Goal: Task Accomplishment & Management: Manage account settings

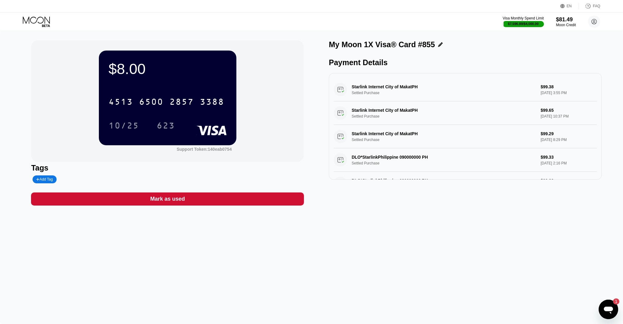
click at [621, 322] on div "$8.00 4513 6500 2857 3388 10/25 623 Support Token: 140eab0754 Tags Add Tag Mark…" at bounding box center [311, 177] width 623 height 293
click at [42, 22] on icon at bounding box center [37, 21] width 28 height 11
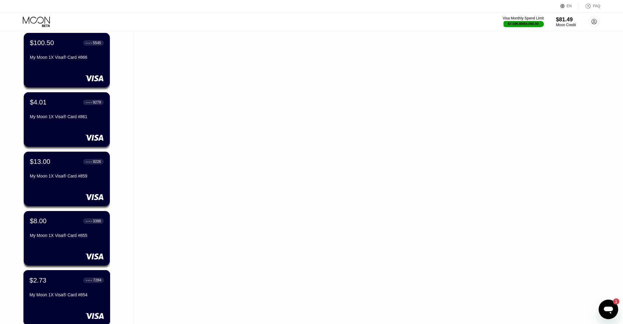
scroll to position [761, 0]
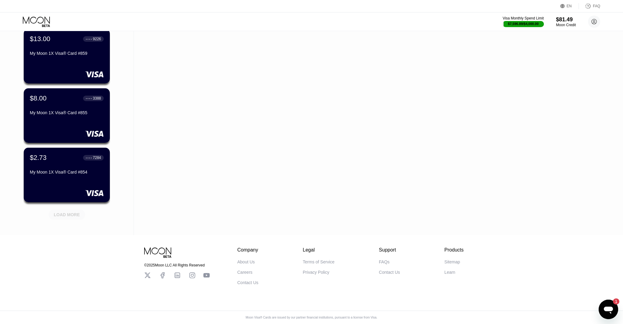
click at [73, 210] on div "LOAD MORE" at bounding box center [67, 214] width 37 height 10
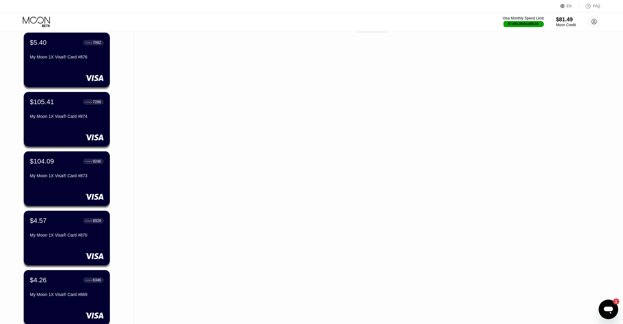
scroll to position [312, 0]
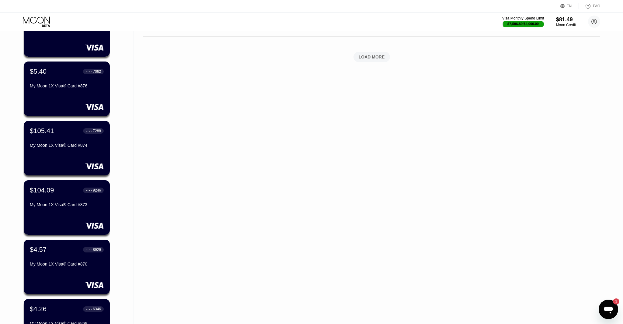
click at [562, 19] on div "$81.49" at bounding box center [566, 19] width 20 height 6
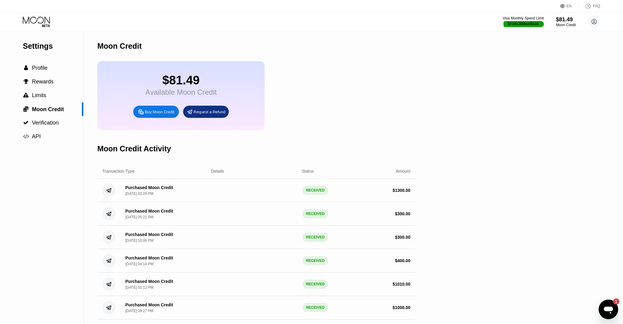
click at [155, 112] on div "Buy Moon Credit" at bounding box center [160, 111] width 30 height 5
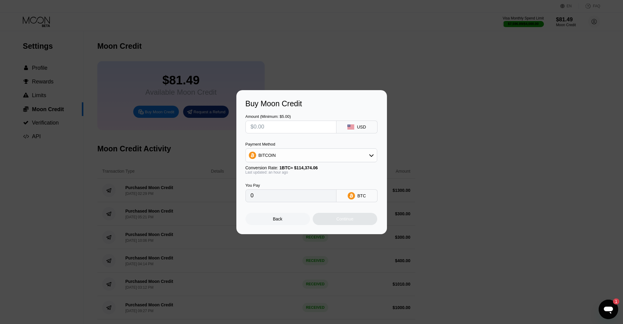
click at [311, 158] on div "BITCOIN" at bounding box center [311, 155] width 131 height 12
click at [197, 162] on div "Buy Moon Credit Amount (Minimum: $5.00) USD Payment Method BITCOIN BITCOIN USDT…" at bounding box center [311, 162] width 623 height 144
click at [276, 219] on div "Back" at bounding box center [277, 218] width 9 height 5
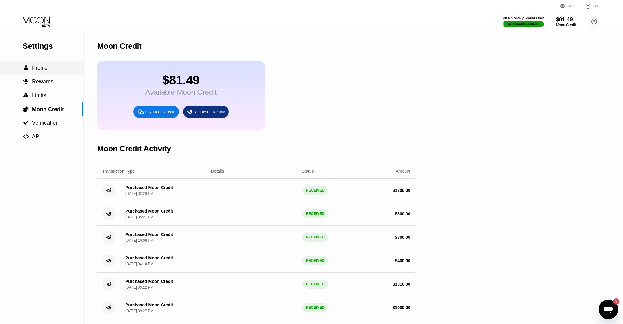
click at [24, 70] on span "" at bounding box center [26, 67] width 4 height 5
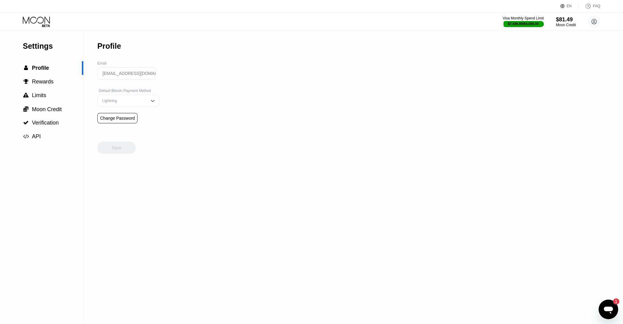
drag, startPoint x: 117, startPoint y: 148, endPoint x: 134, endPoint y: 143, distance: 17.7
click at [117, 148] on div "Save" at bounding box center [116, 141] width 38 height 24
click at [570, 21] on div "$81.49" at bounding box center [566, 19] width 20 height 6
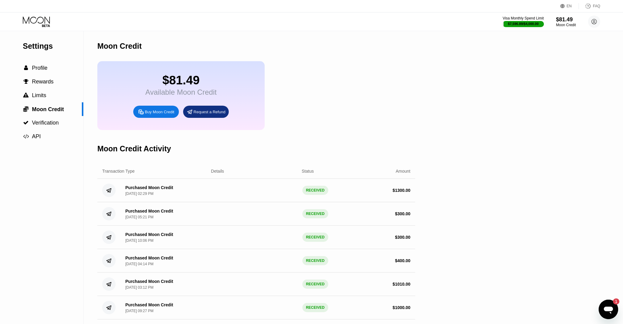
click at [252, 190] on div "Purchased Moon Credit [DATE] 02:29 PM RECEIVED $ 1300.00" at bounding box center [256, 190] width 318 height 23
click at [40, 70] on span "Profile" at bounding box center [40, 68] width 16 height 6
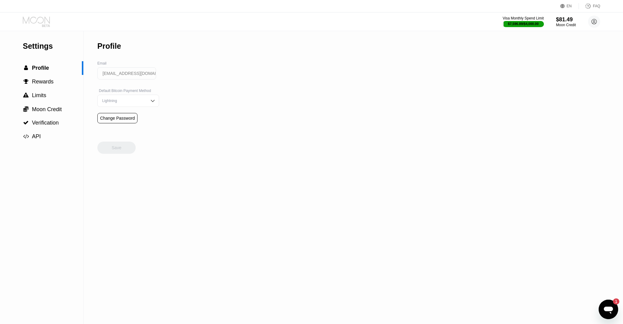
click at [35, 20] on icon at bounding box center [37, 21] width 28 height 11
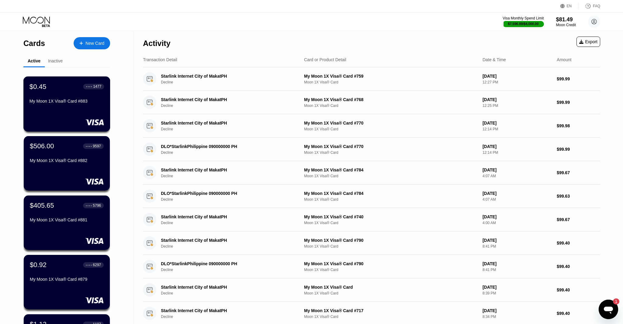
click at [71, 111] on div "$0.45 ● ● ● ● 1477 My Moon 1X Visa® Card #883" at bounding box center [66, 103] width 87 height 55
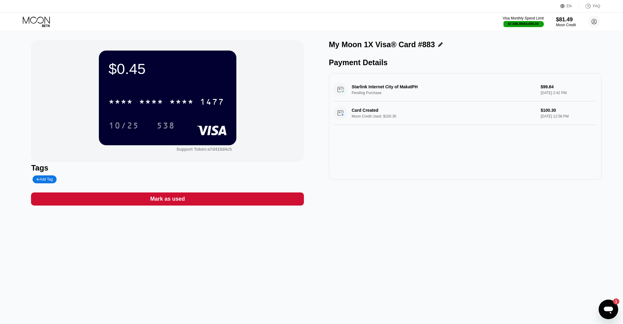
click at [221, 198] on div "Mark as used" at bounding box center [167, 198] width 273 height 13
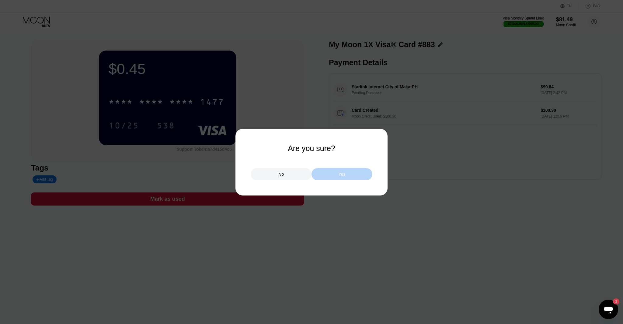
drag, startPoint x: 346, startPoint y: 173, endPoint x: 297, endPoint y: 171, distance: 49.6
click at [346, 173] on div "Yes" at bounding box center [342, 174] width 61 height 12
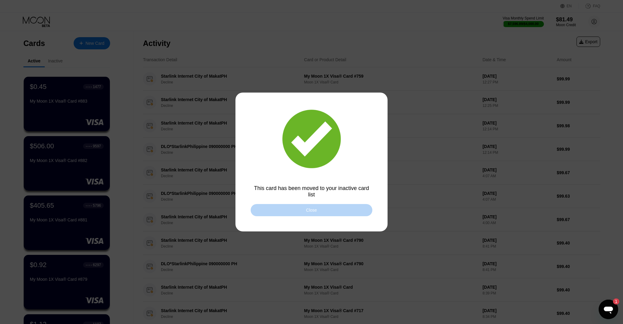
drag, startPoint x: 343, startPoint y: 209, endPoint x: 163, endPoint y: 163, distance: 185.9
click at [343, 209] on div "Close" at bounding box center [312, 210] width 122 height 12
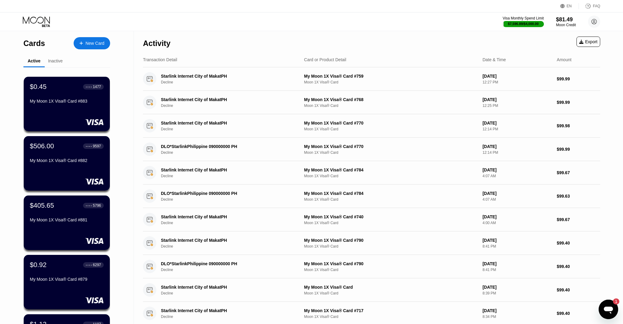
click at [52, 62] on div "Inactive" at bounding box center [55, 60] width 15 height 5
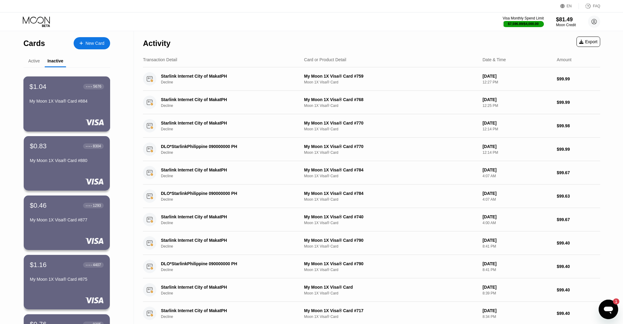
click at [54, 103] on div "My Moon 1X Visa® Card #884" at bounding box center [67, 101] width 75 height 5
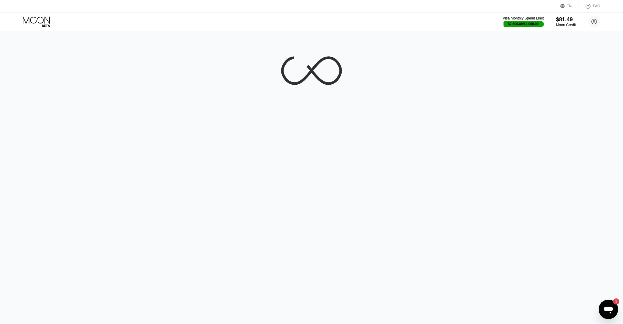
click at [35, 20] on icon at bounding box center [37, 21] width 28 height 11
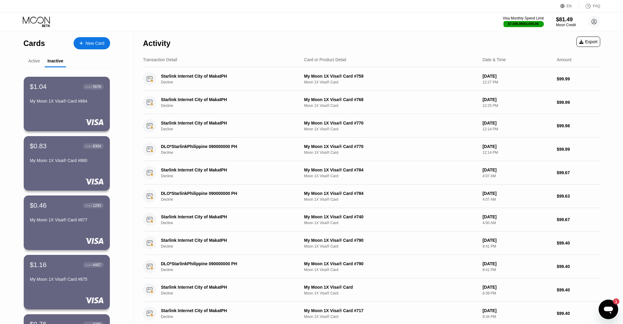
click at [37, 61] on div "Active" at bounding box center [34, 60] width 12 height 5
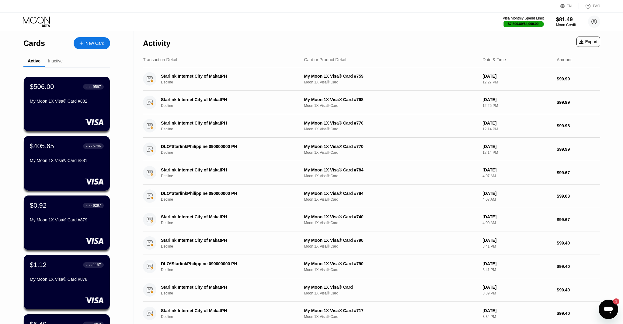
click at [51, 60] on div "Inactive" at bounding box center [55, 60] width 15 height 5
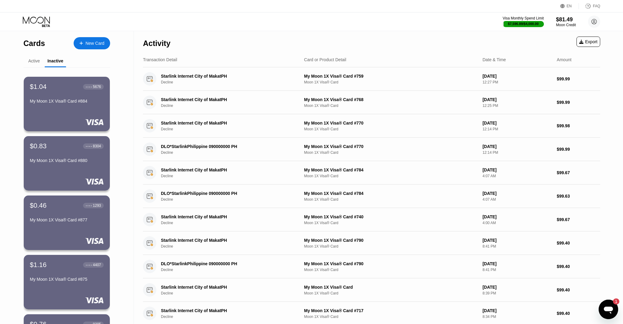
click at [37, 62] on div "Active" at bounding box center [34, 60] width 12 height 5
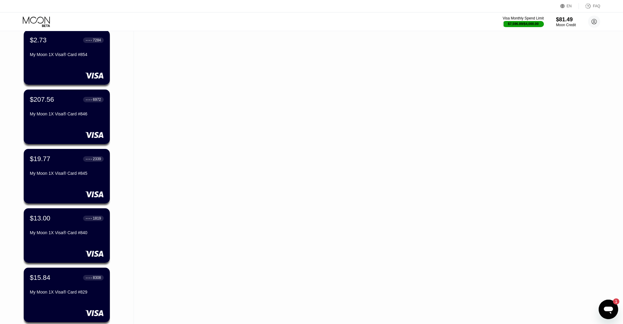
scroll to position [849, 0]
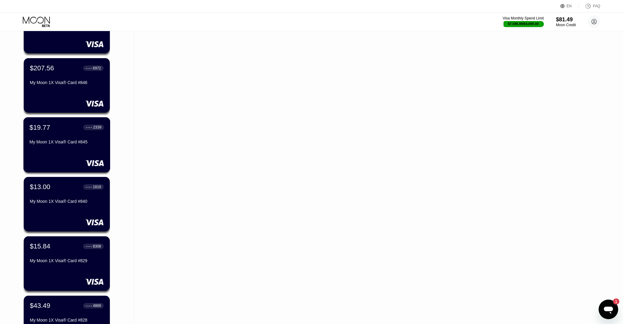
click at [50, 139] on div "My Moon 1X Visa® Card #845" at bounding box center [67, 141] width 75 height 5
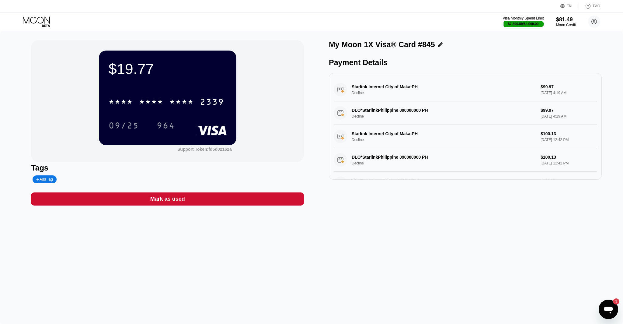
click at [155, 107] on div "* * * *" at bounding box center [151, 103] width 24 height 10
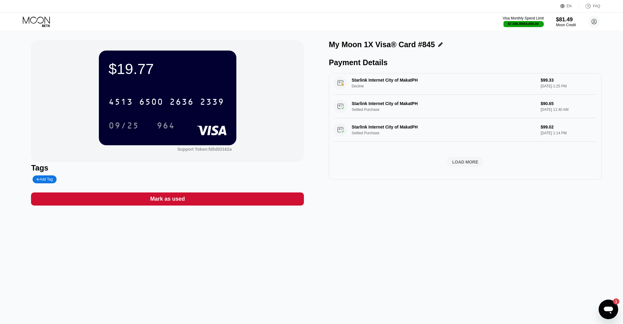
click at [37, 21] on icon at bounding box center [37, 21] width 28 height 11
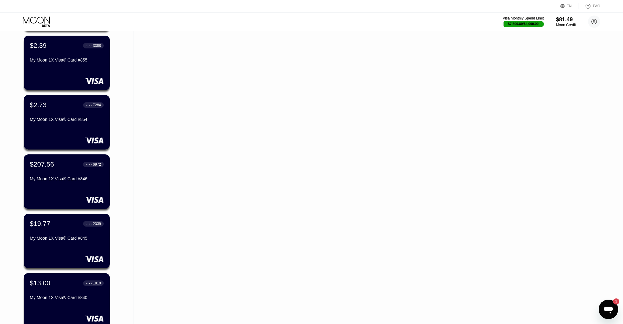
scroll to position [1057, 0]
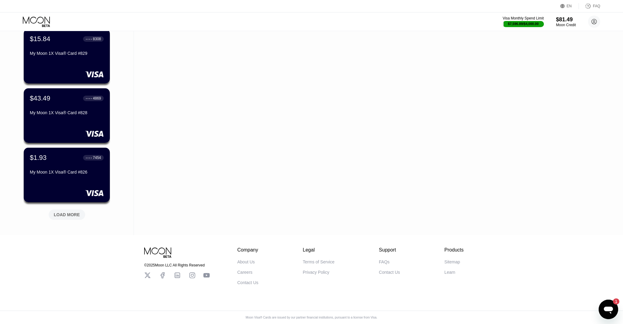
drag, startPoint x: 70, startPoint y: 214, endPoint x: 73, endPoint y: 204, distance: 10.8
click at [70, 214] on div "LOAD MORE" at bounding box center [67, 214] width 26 height 5
click at [75, 172] on div "My Moon 1X Visa® Card #826" at bounding box center [67, 171] width 75 height 5
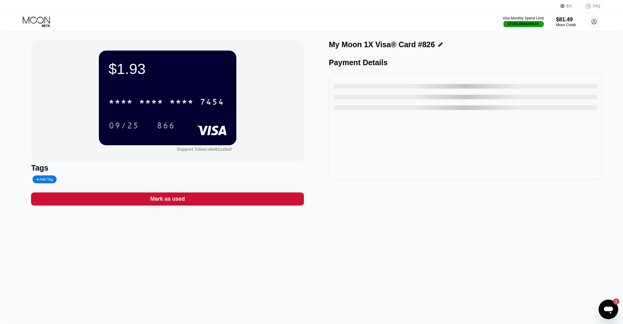
click at [218, 208] on div "$1.93 * * * * * * * * * * * * 7454 09/25 866 Support Token: a0e61ca5a0 Tags Add…" at bounding box center [311, 177] width 623 height 293
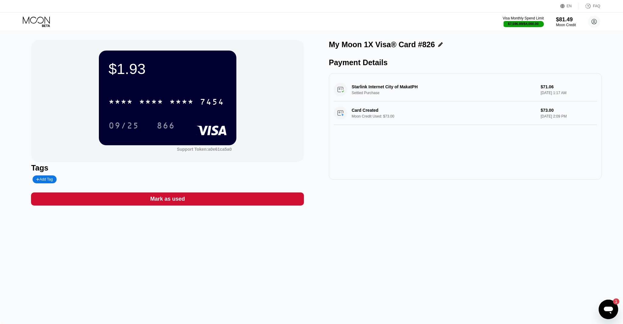
click at [268, 190] on div "$1.93 * * * * * * * * * * * * 7454 09/25 866 Support Token: a0e61ca5a0 Tags Add…" at bounding box center [167, 122] width 273 height 165
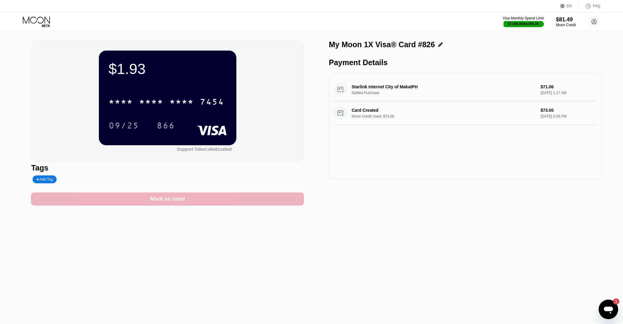
click at [272, 195] on div "Mark as used" at bounding box center [167, 198] width 273 height 13
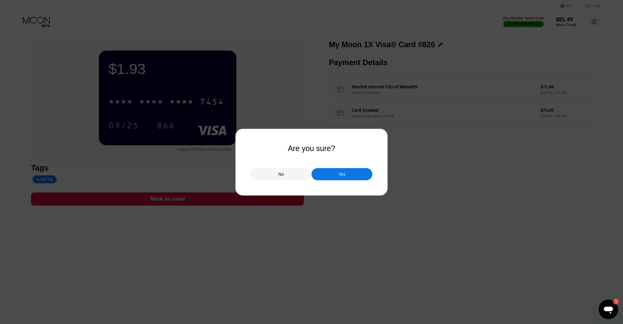
click at [331, 166] on div "No Yes" at bounding box center [312, 171] width 122 height 18
drag, startPoint x: 339, startPoint y: 172, endPoint x: 315, endPoint y: 168, distance: 24.3
click at [339, 172] on div "Yes" at bounding box center [342, 173] width 7 height 5
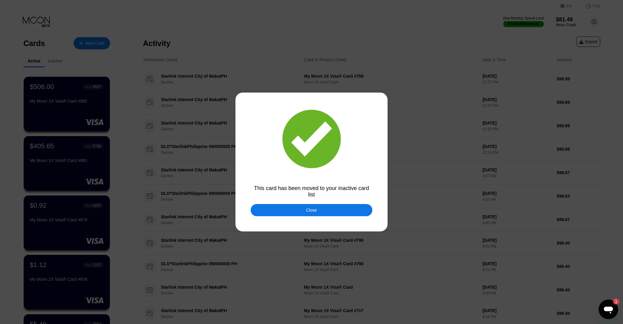
click at [319, 211] on div "Close" at bounding box center [312, 210] width 122 height 12
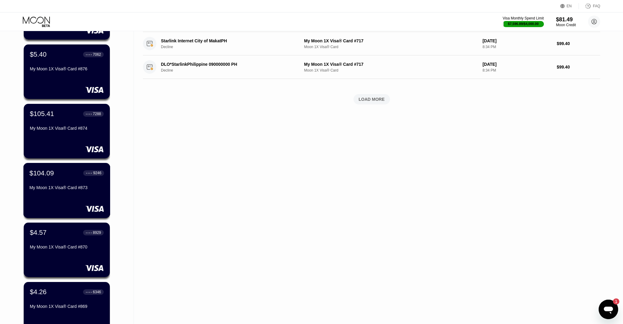
scroll to position [271, 0]
